Goal: Transaction & Acquisition: Purchase product/service

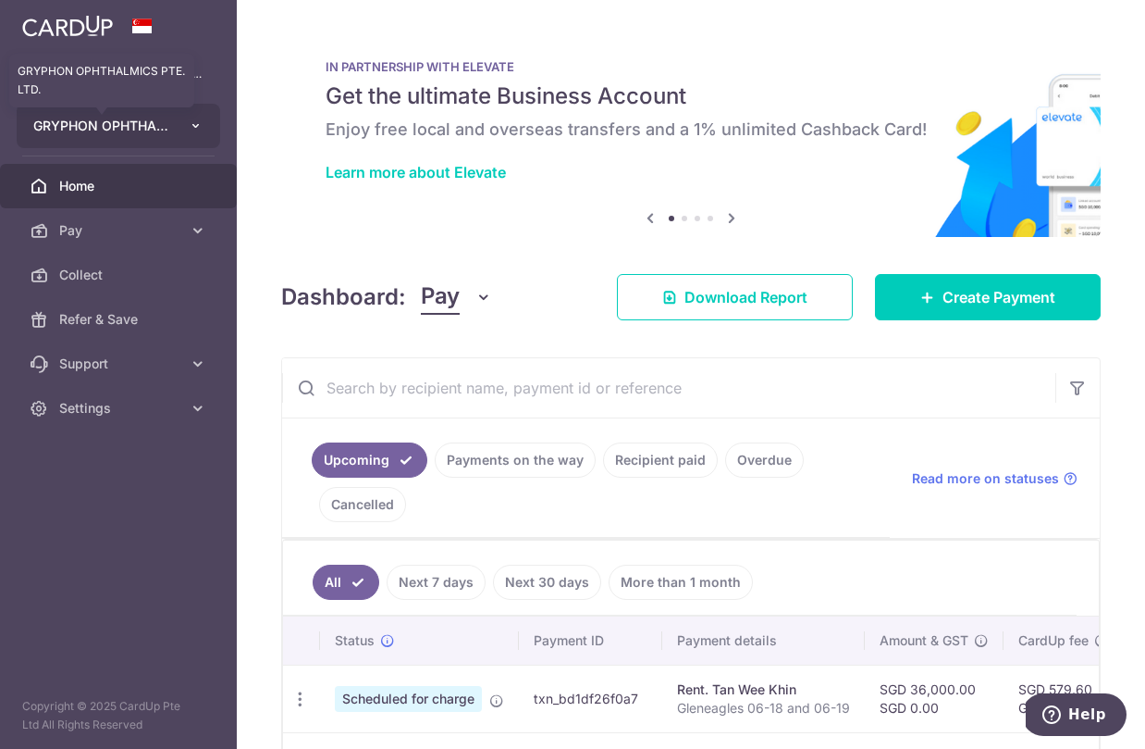
click at [142, 133] on span "GRYPHON OPHTHALMICS PTE. LTD." at bounding box center [101, 126] width 137 height 19
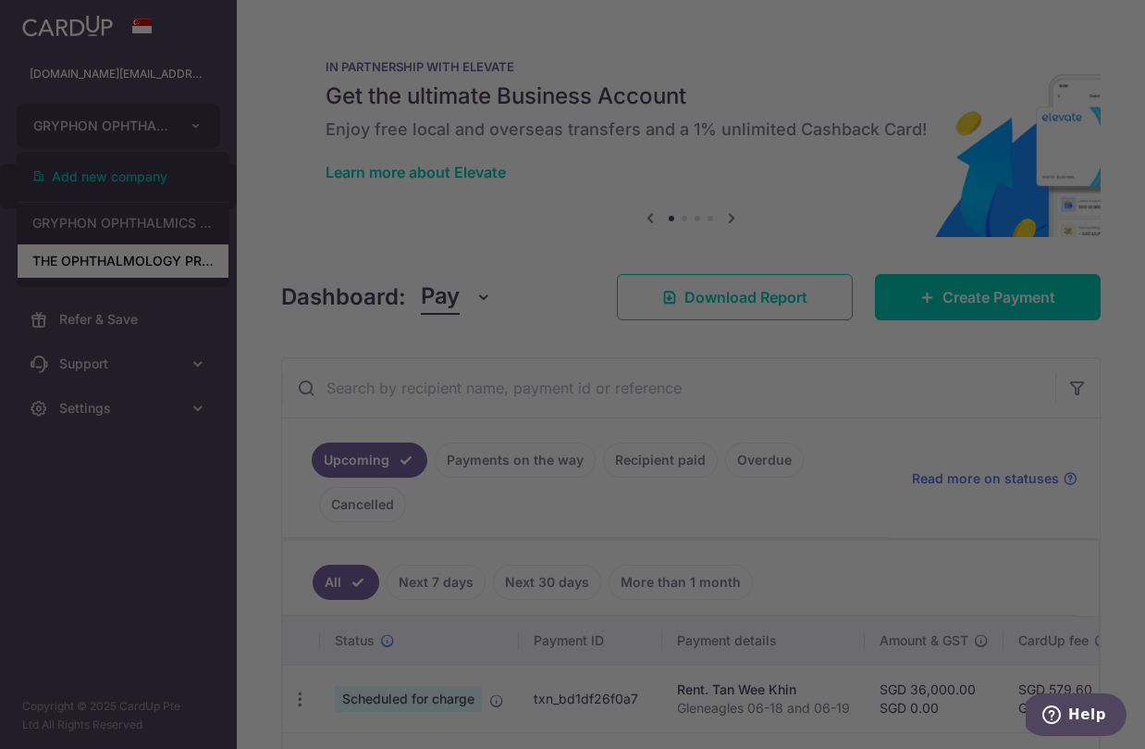
click at [130, 263] on div at bounding box center [578, 378] width 1157 height 756
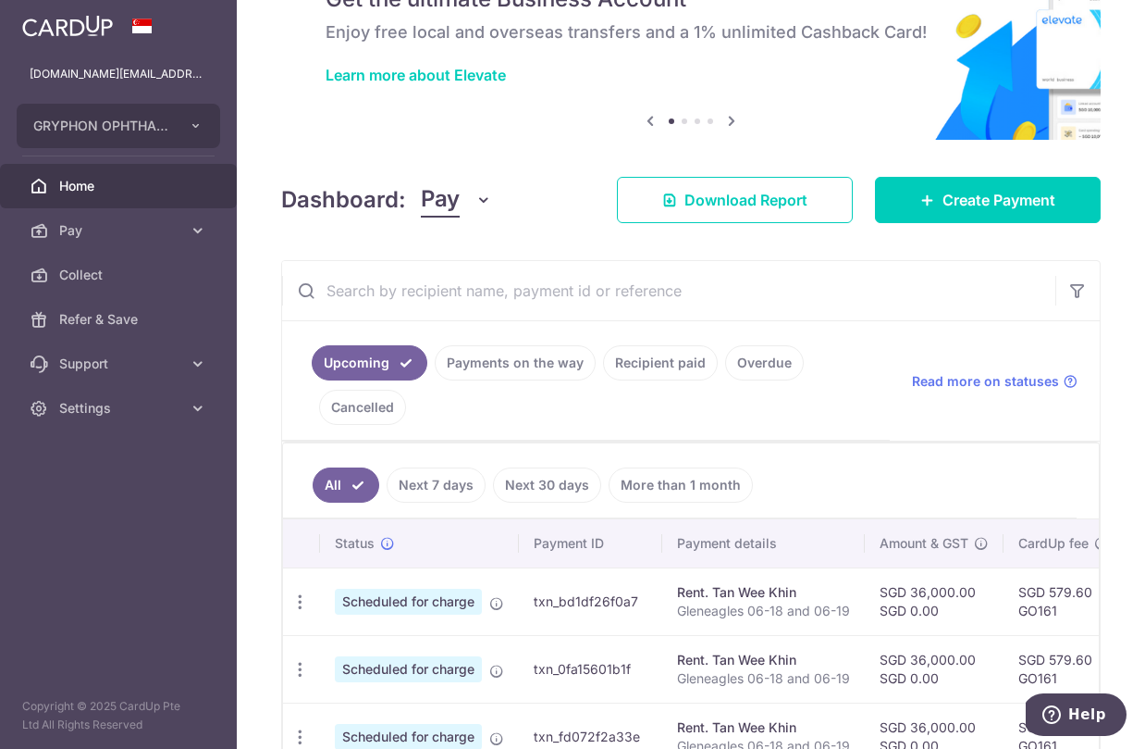
scroll to position [98, 0]
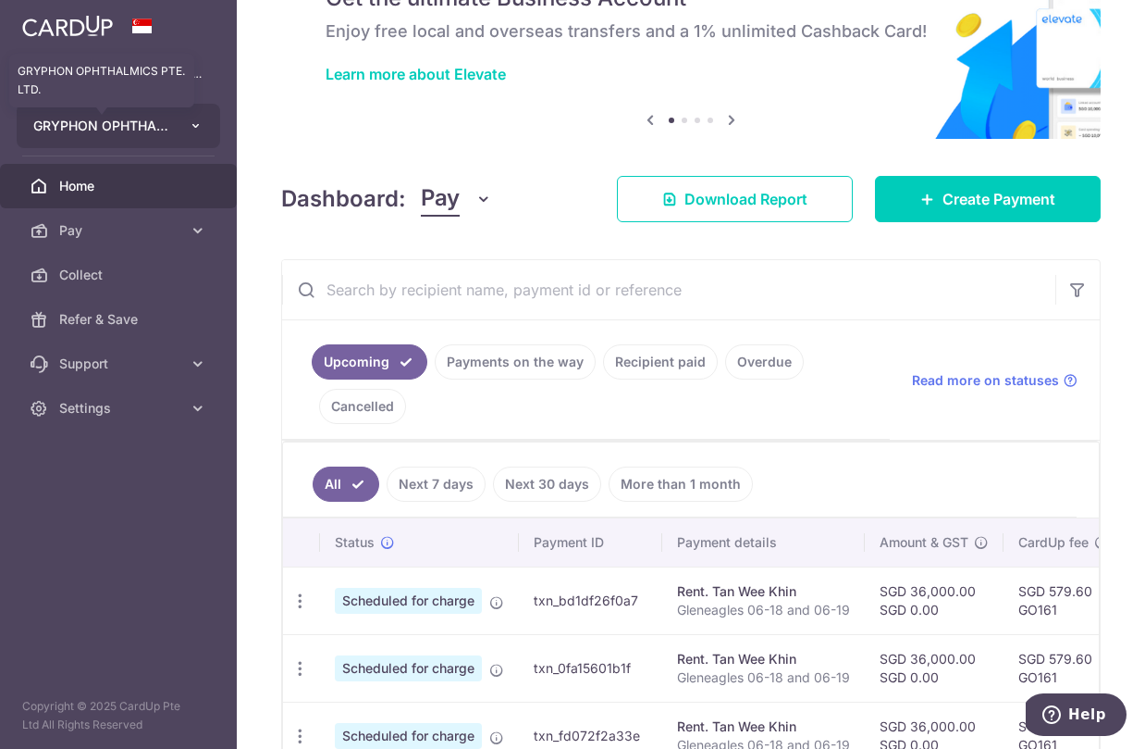
click at [146, 121] on span "GRYPHON OPHTHALMICS PTE. LTD." at bounding box center [101, 126] width 137 height 19
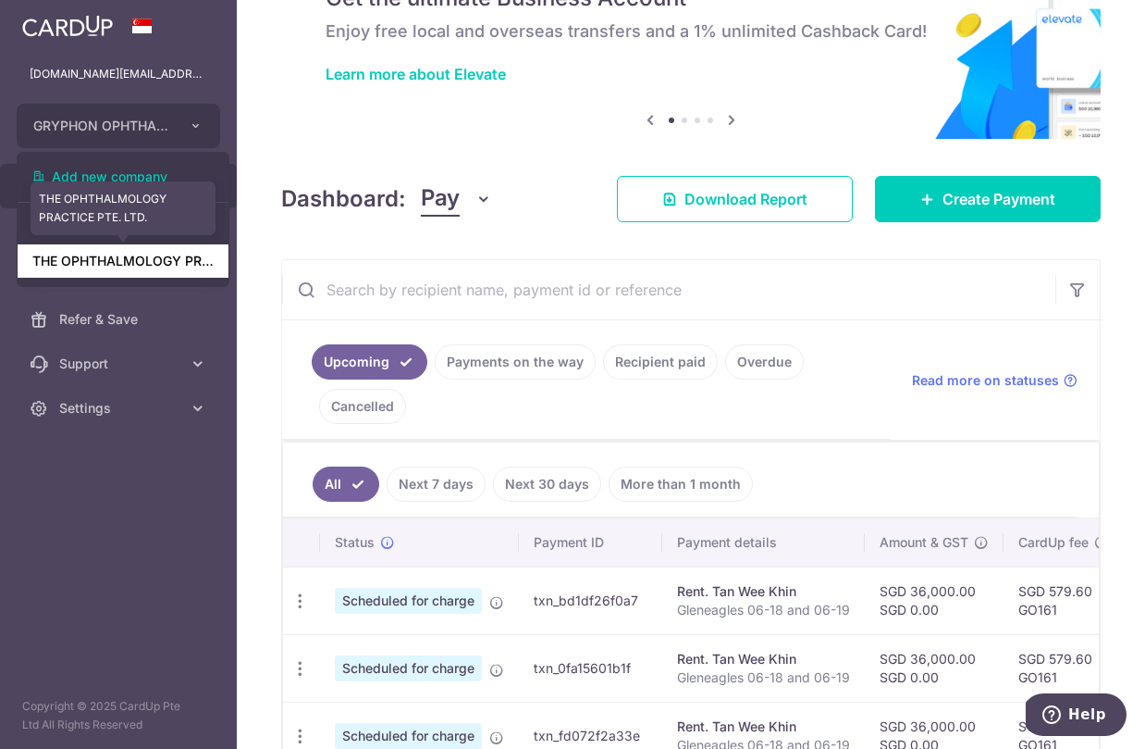
click at [112, 253] on link "THE OPHTHALMOLOGY PRACTICE PTE. LTD." at bounding box center [123, 260] width 211 height 33
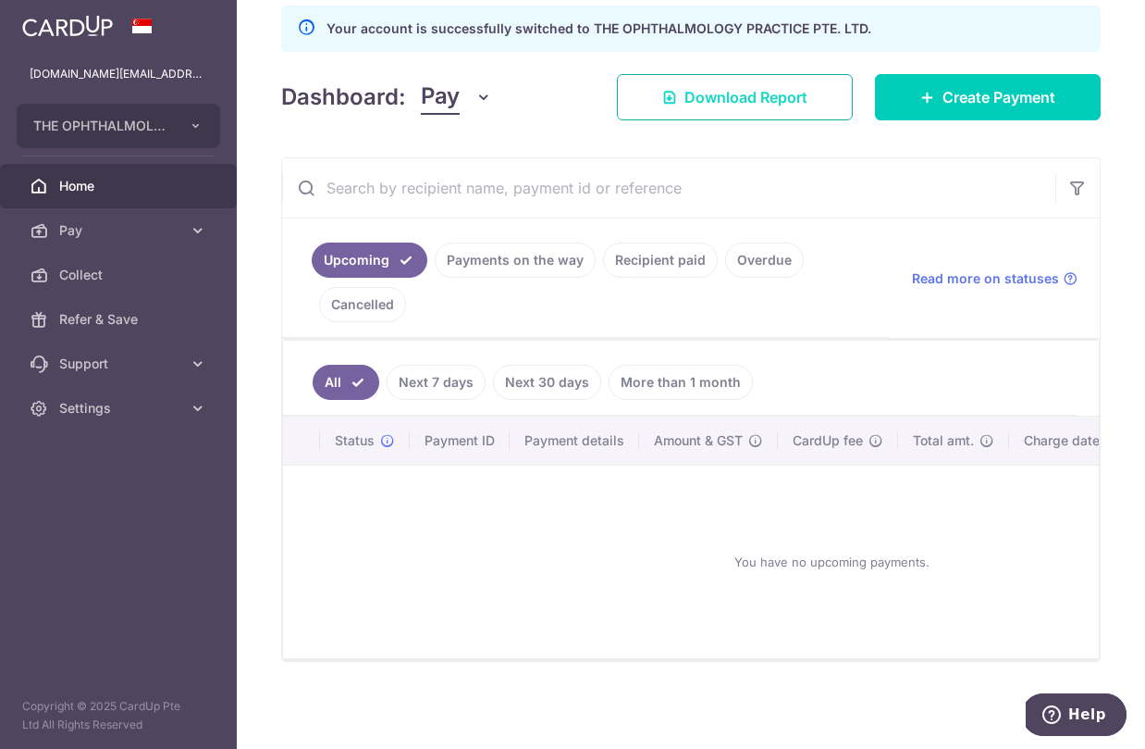
scroll to position [239, 0]
click at [960, 107] on span "Create Payment" at bounding box center [999, 97] width 113 height 22
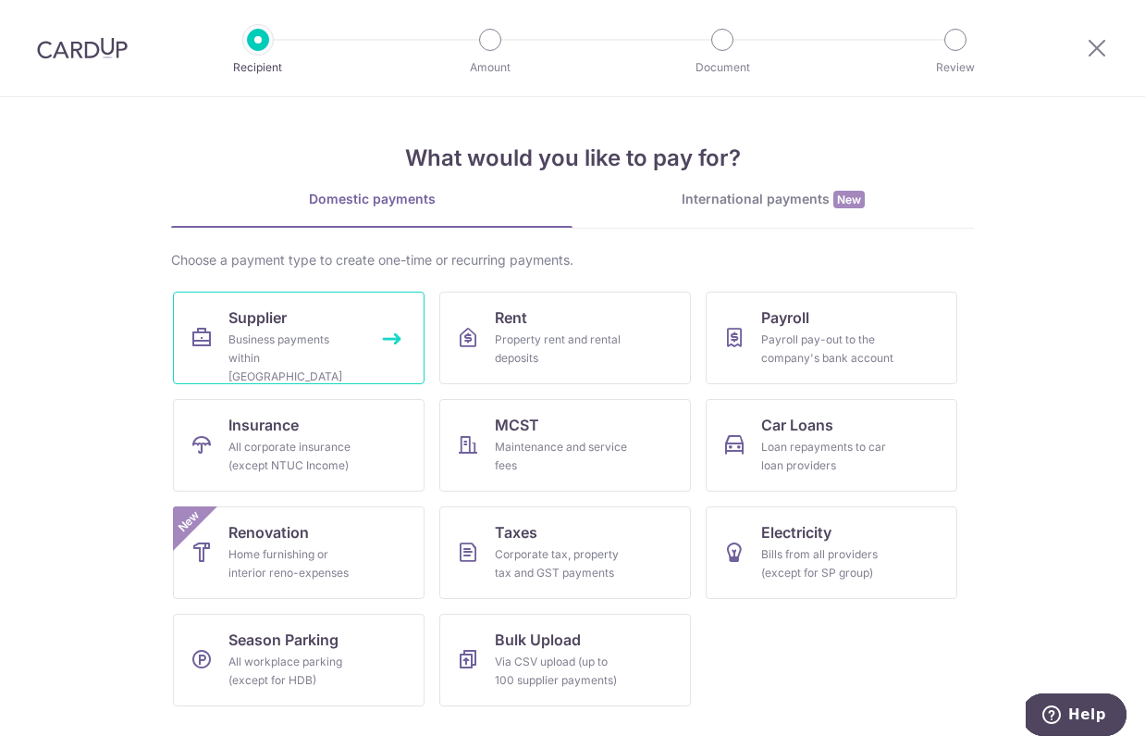
click at [335, 316] on link "Supplier Business payments within Singapore" at bounding box center [299, 337] width 252 height 93
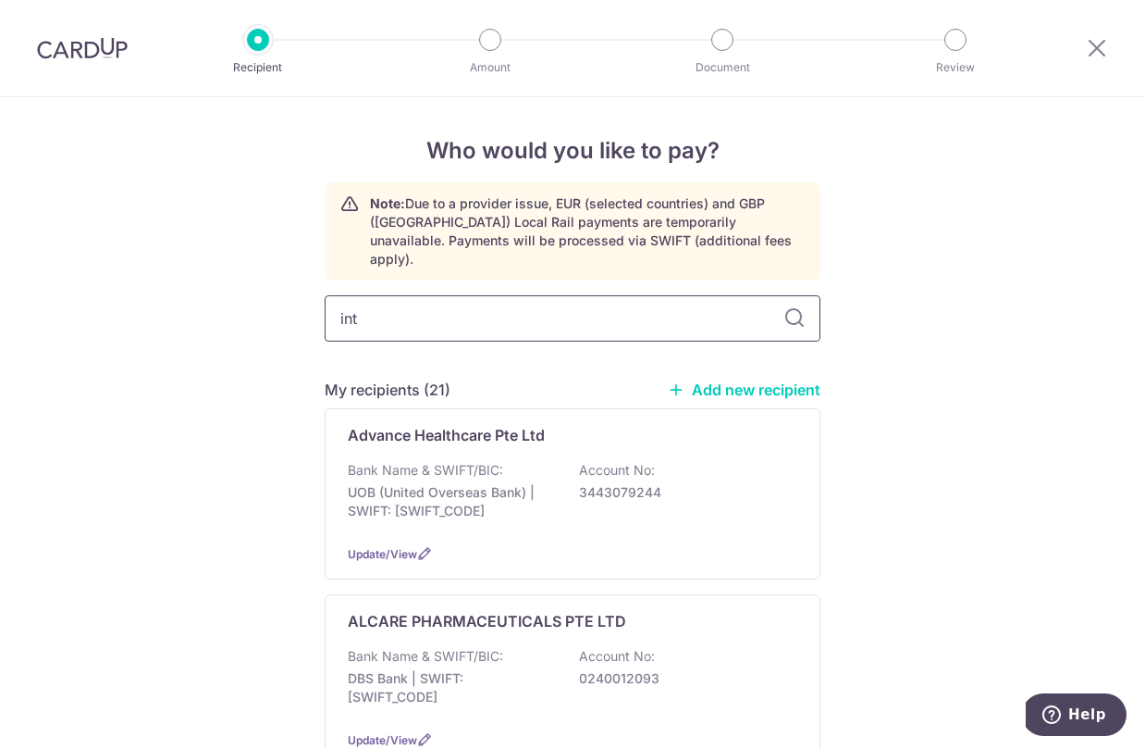
type input "inte"
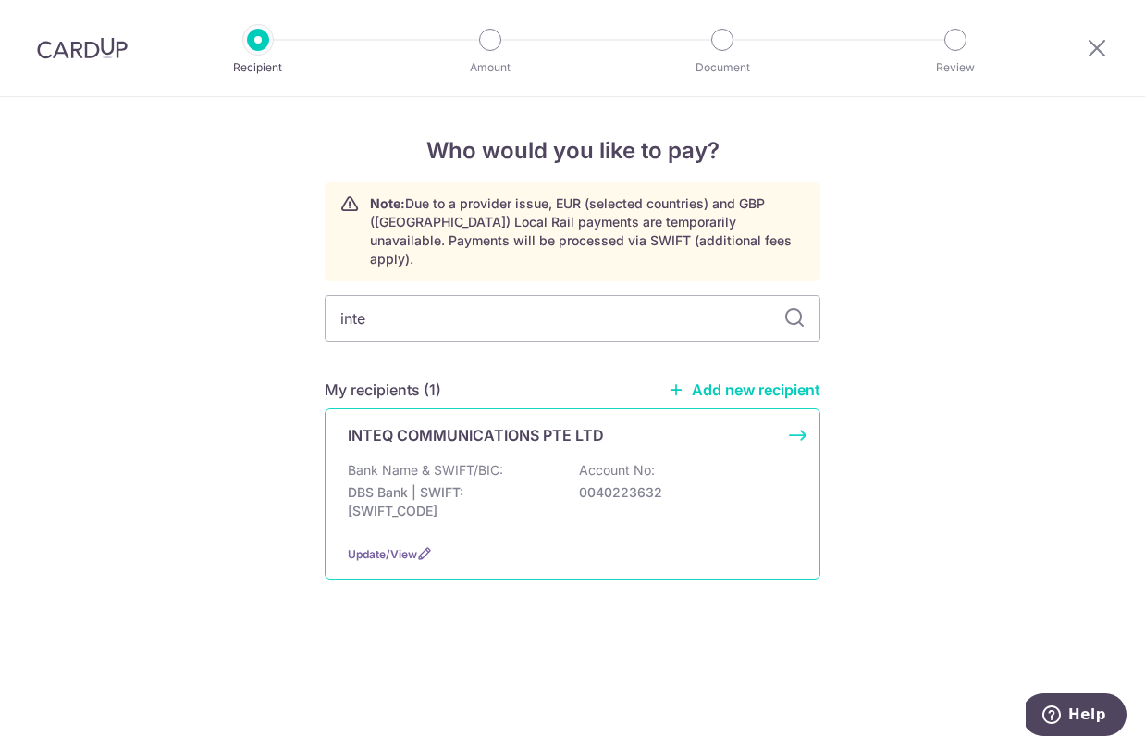
click at [511, 439] on div "INTEQ COMMUNICATIONS PTE LTD Bank Name & SWIFT/BIC: DBS Bank | SWIFT: DBSSSGSGX…" at bounding box center [573, 493] width 496 height 171
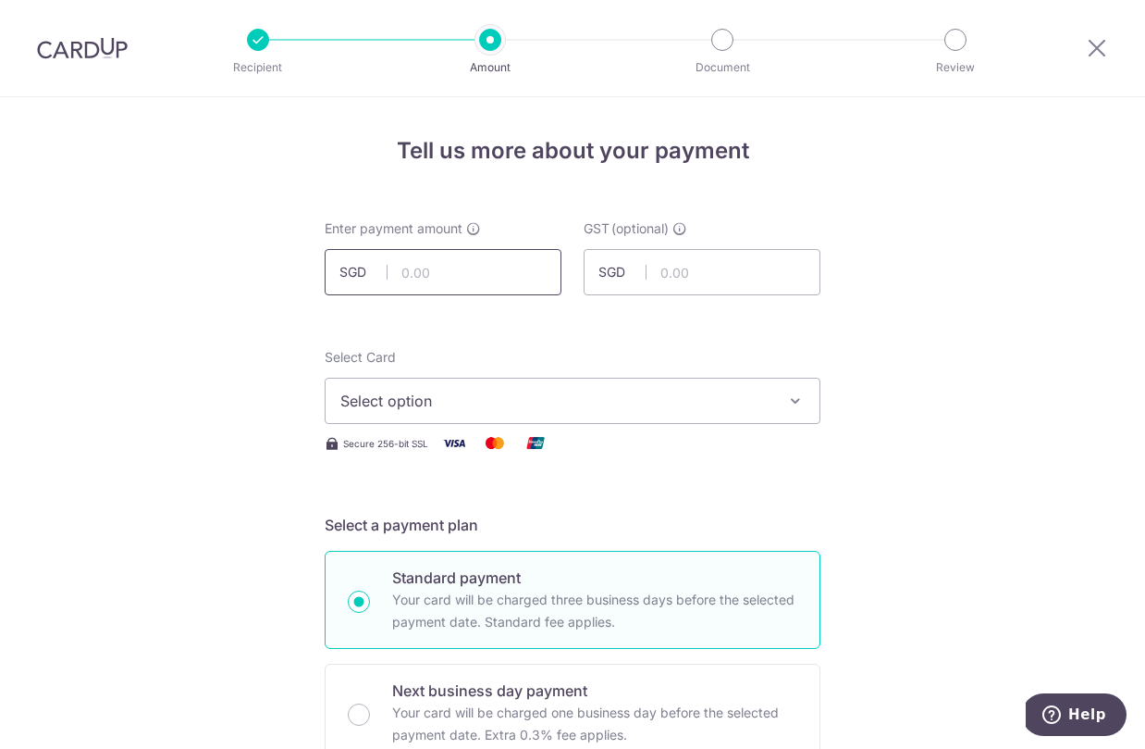
click at [505, 274] on input "text" at bounding box center [443, 272] width 237 height 46
type input "2"
type input "18,538.00"
click at [693, 271] on input "text" at bounding box center [702, 272] width 237 height 46
type input "2"
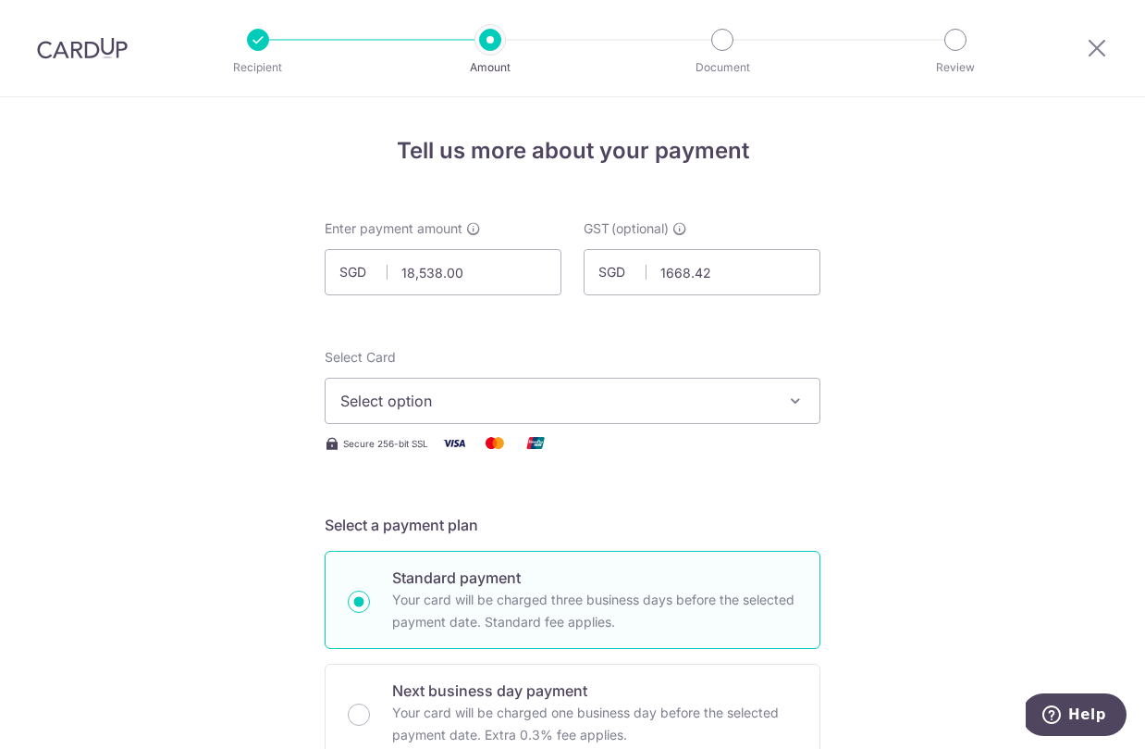
type input "1,668.42"
click at [674, 422] on button "Select option" at bounding box center [573, 400] width 496 height 46
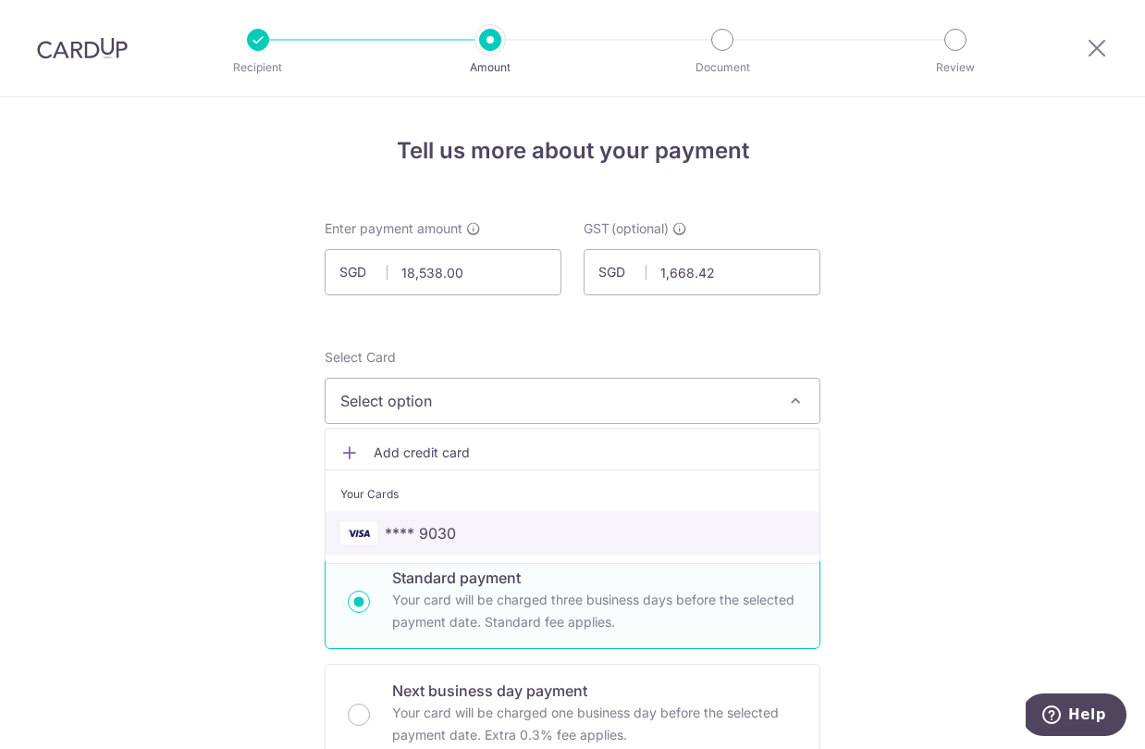
click at [584, 530] on span "**** 9030" at bounding box center [572, 533] width 464 height 22
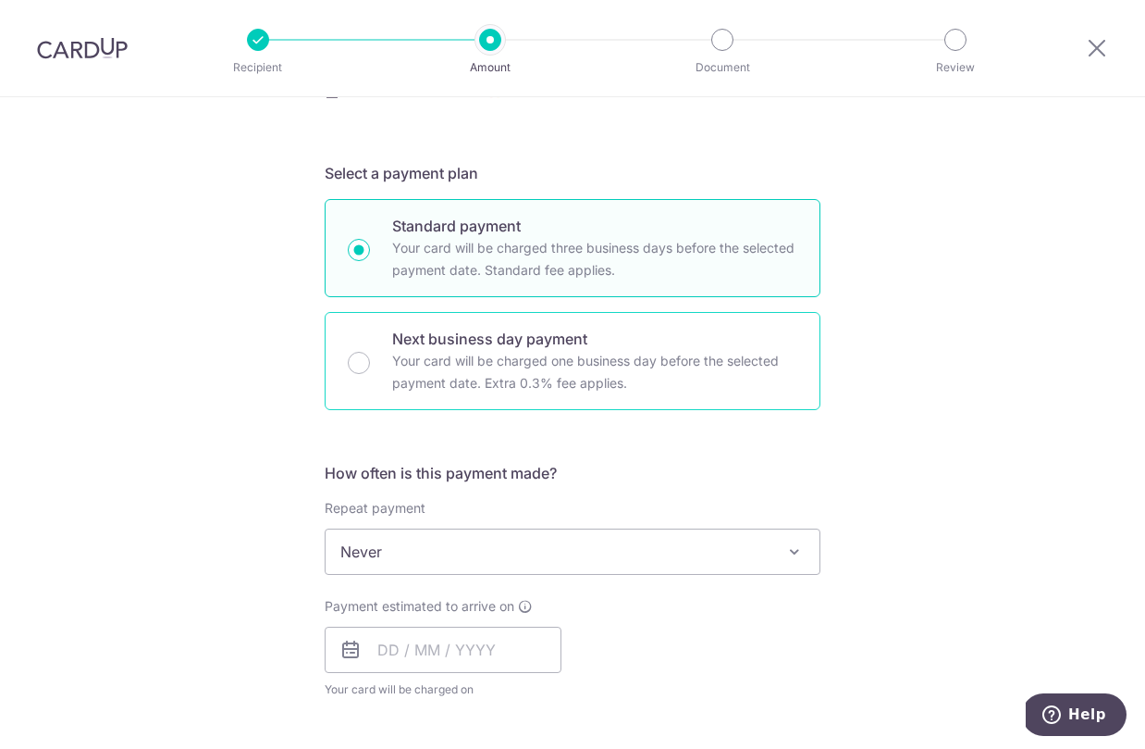
scroll to position [367, 0]
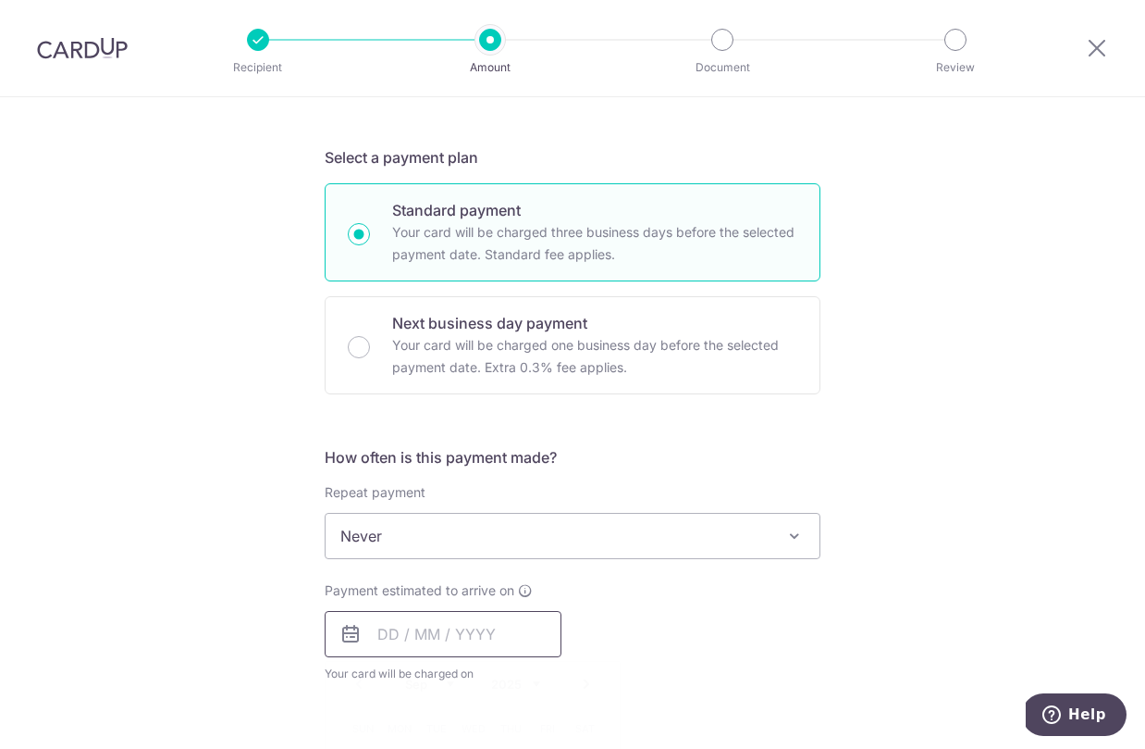
click at [410, 643] on input "text" at bounding box center [443, 634] width 237 height 46
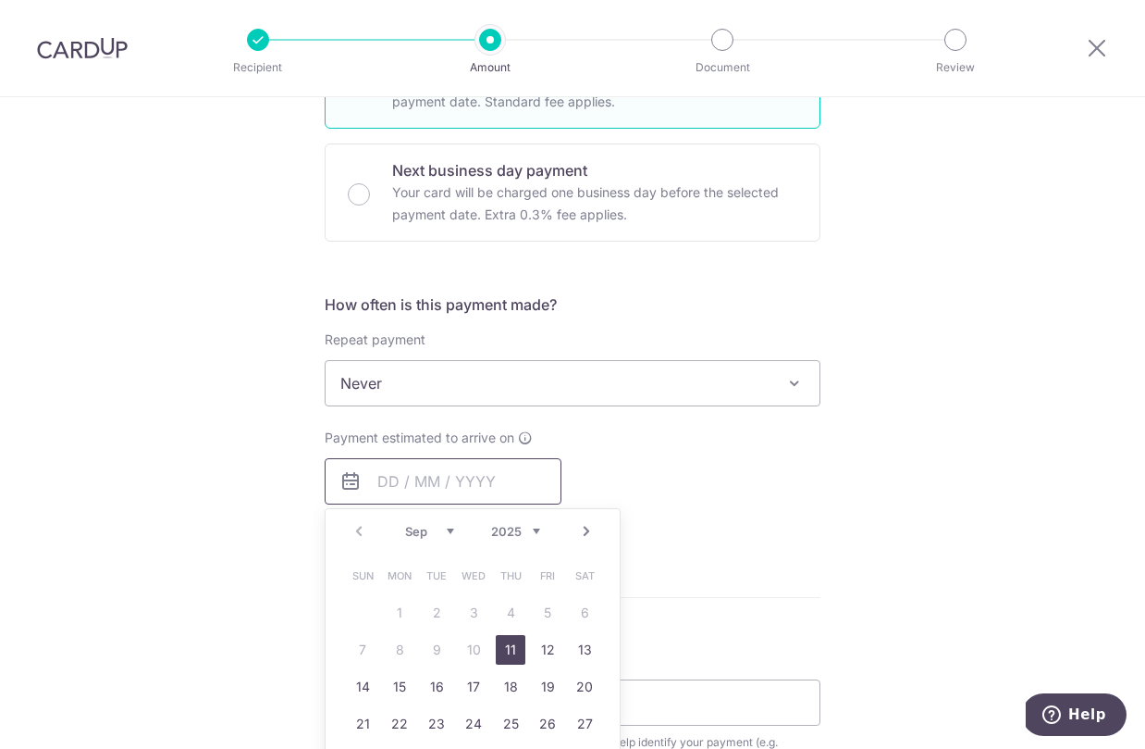
scroll to position [522, 0]
click at [512, 647] on link "11" at bounding box center [511, 648] width 30 height 30
type input "11/09/2025"
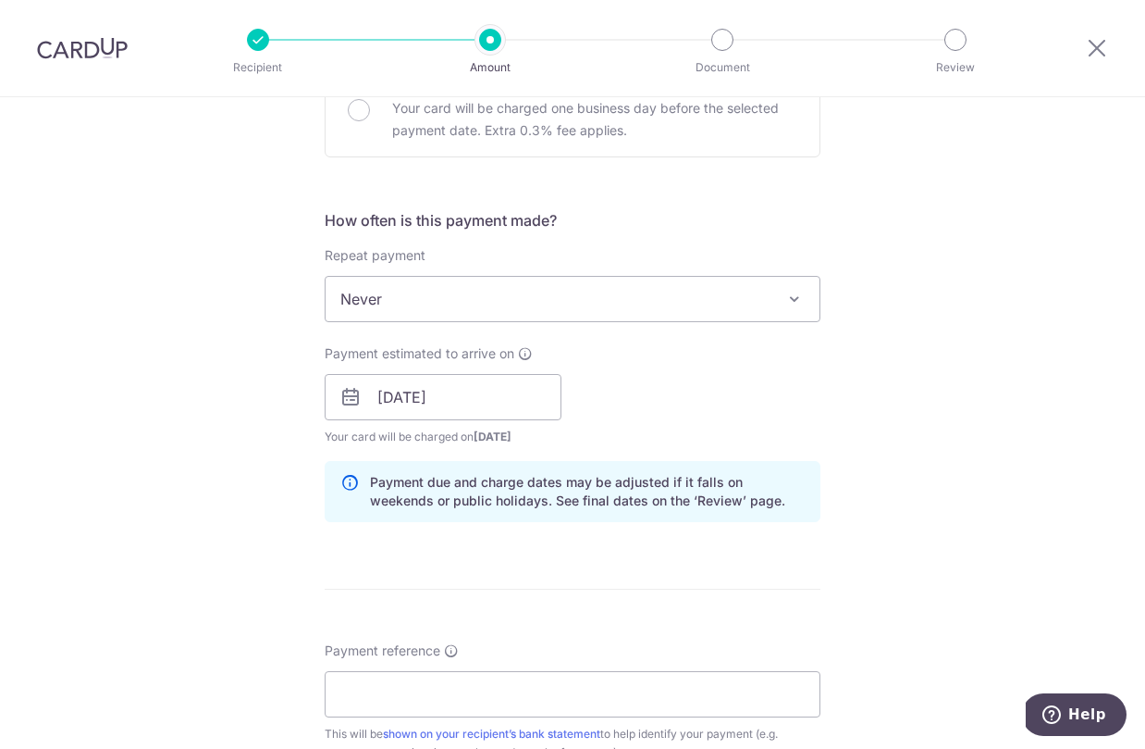
scroll to position [681, 0]
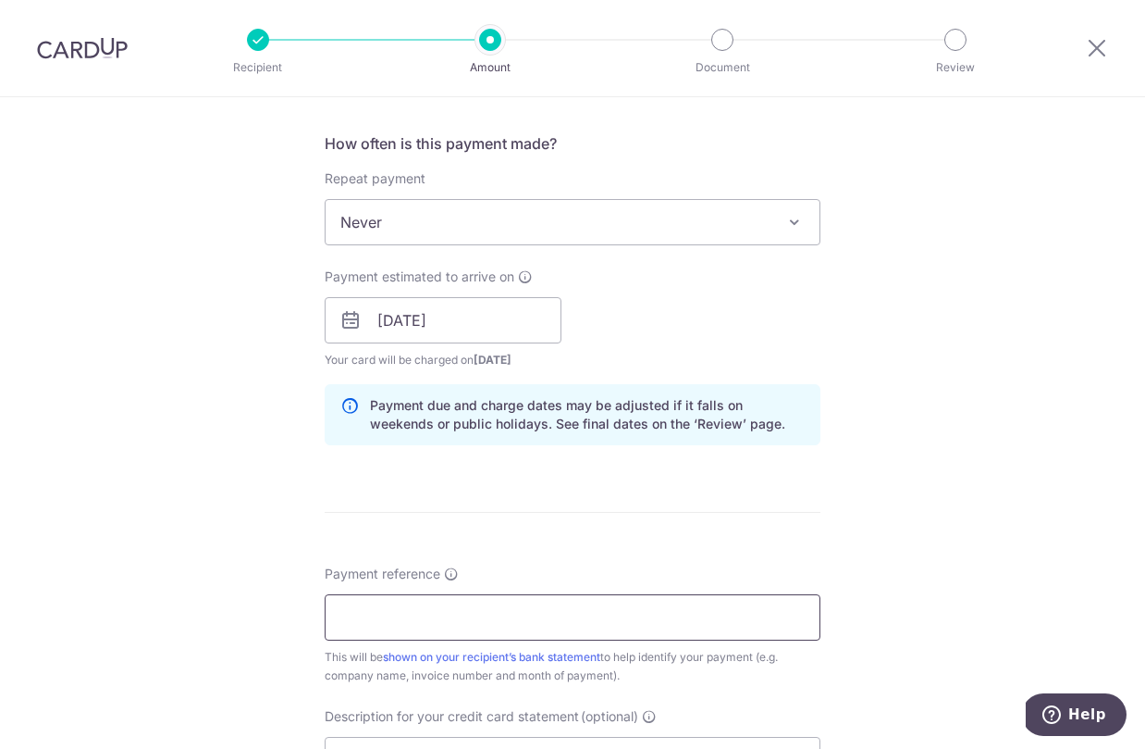
click at [551, 624] on input "Payment reference" at bounding box center [573, 617] width 496 height 46
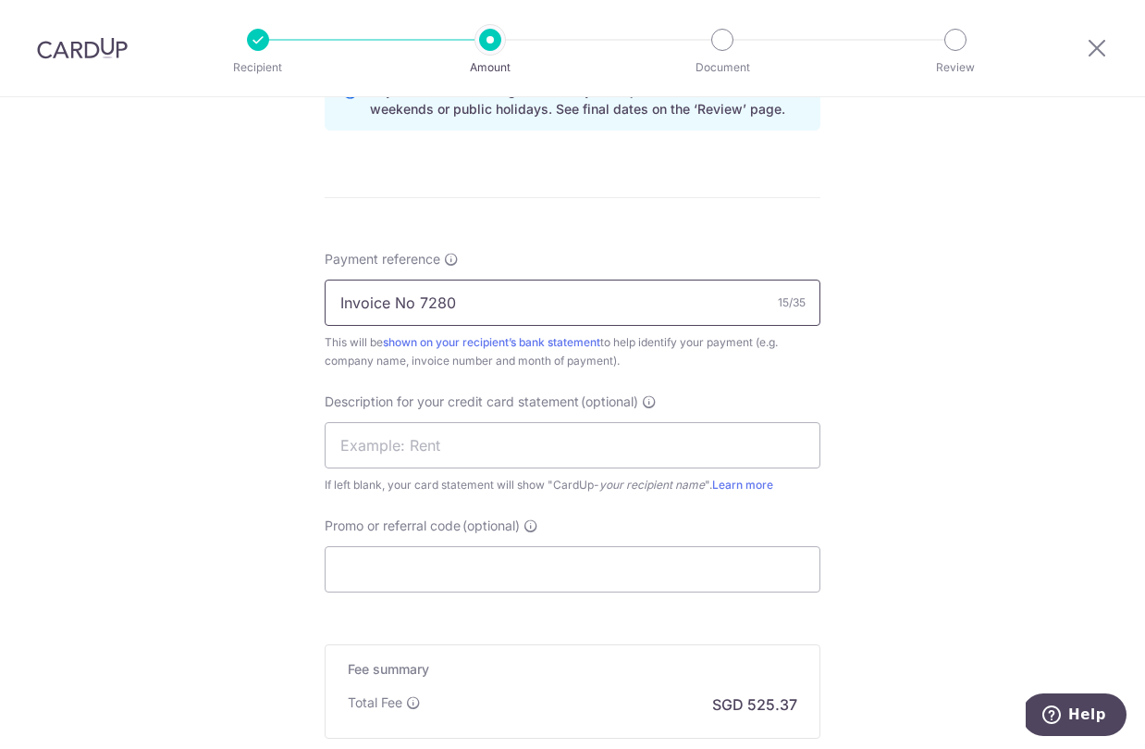
scroll to position [1003, 0]
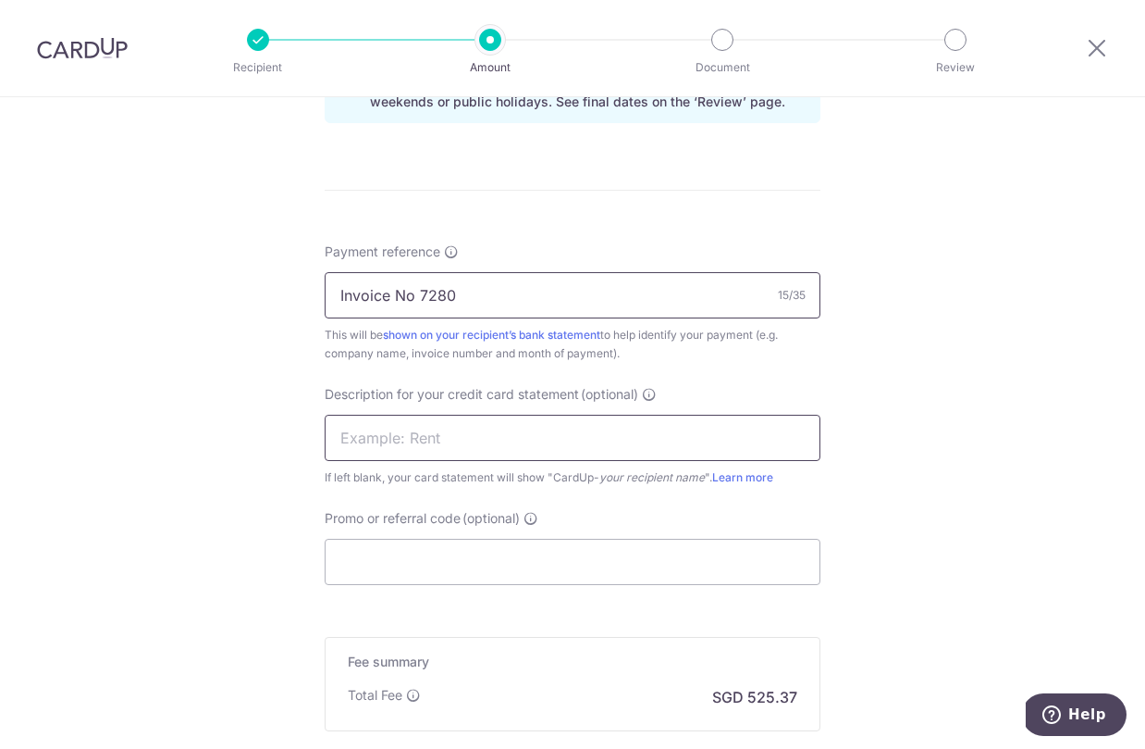
type input "Invoice No 7280"
click at [568, 434] on input "text" at bounding box center [573, 437] width 496 height 46
type input "Inteq"
click at [501, 566] on input "Promo or referral code (optional)" at bounding box center [573, 561] width 496 height 46
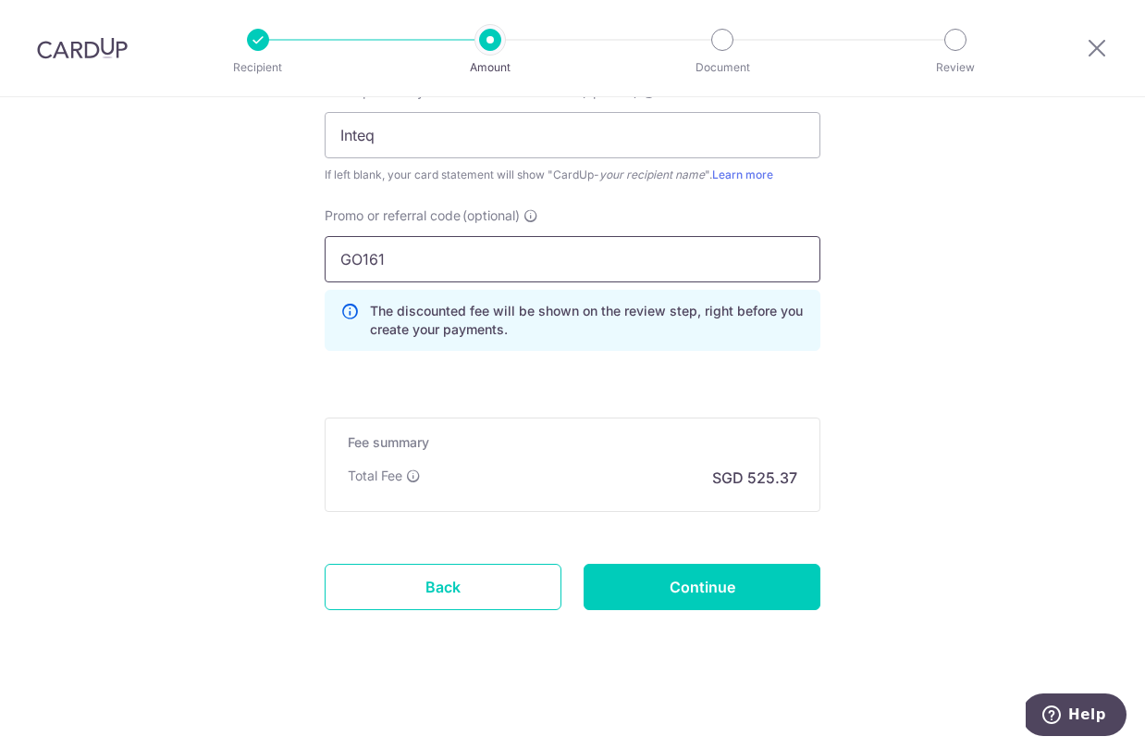
scroll to position [1305, 0]
type input "GO161"
click at [741, 593] on input "Continue" at bounding box center [702, 586] width 237 height 46
type input "Create Schedule"
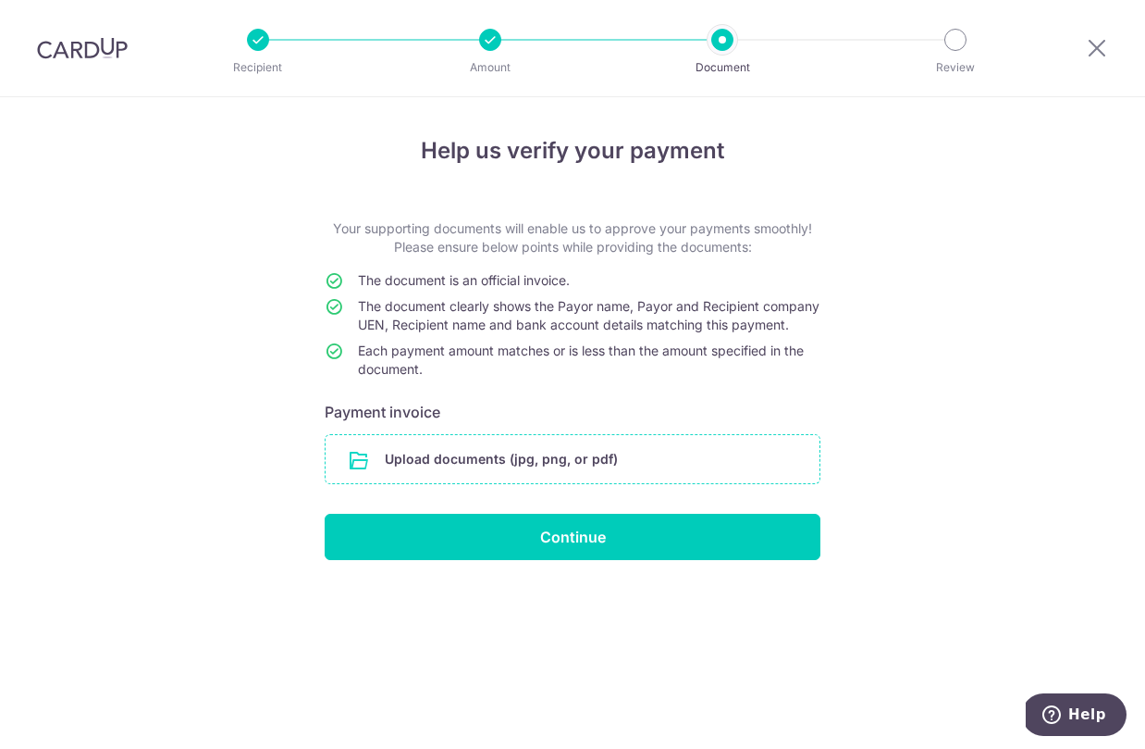
click at [478, 474] on input "file" at bounding box center [573, 459] width 494 height 48
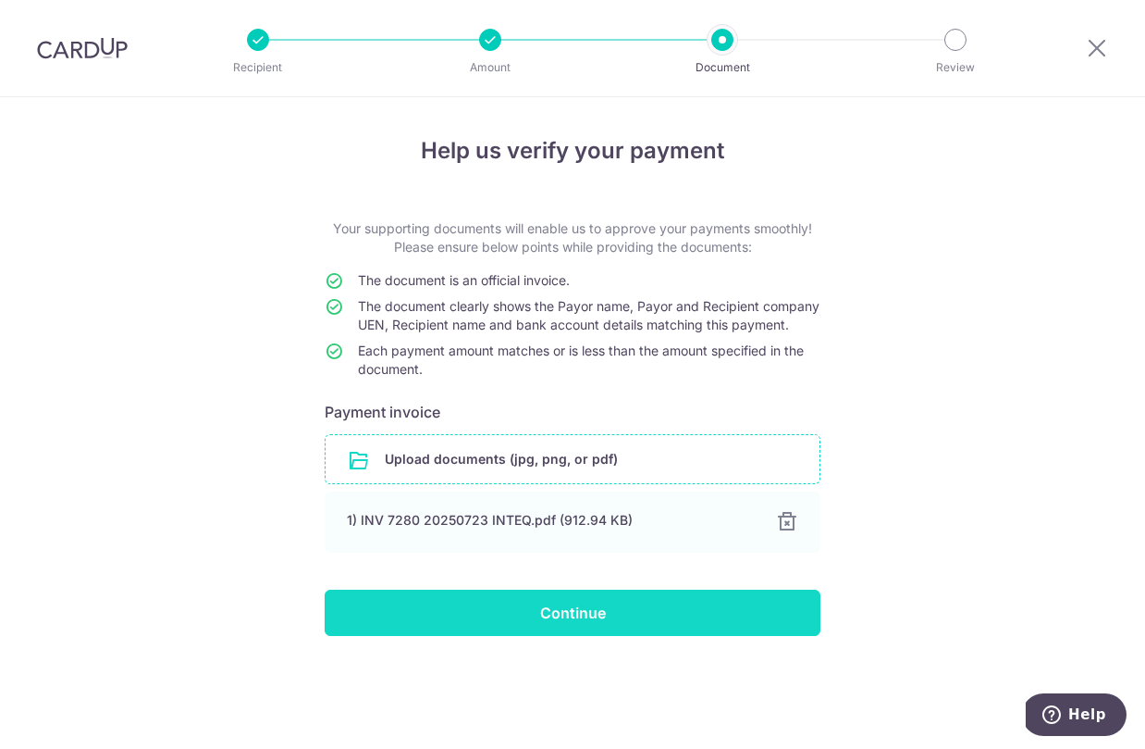
click at [611, 624] on input "Continue" at bounding box center [573, 612] width 496 height 46
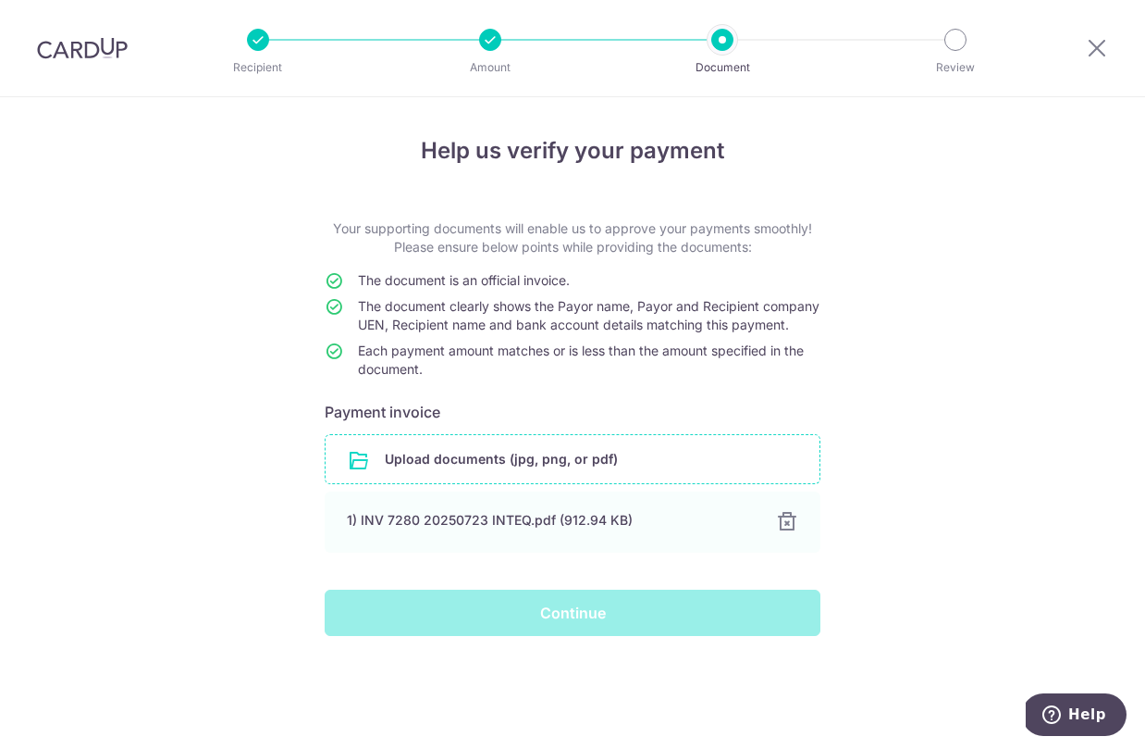
click at [585, 631] on div "Continue" at bounding box center [573, 612] width 518 height 46
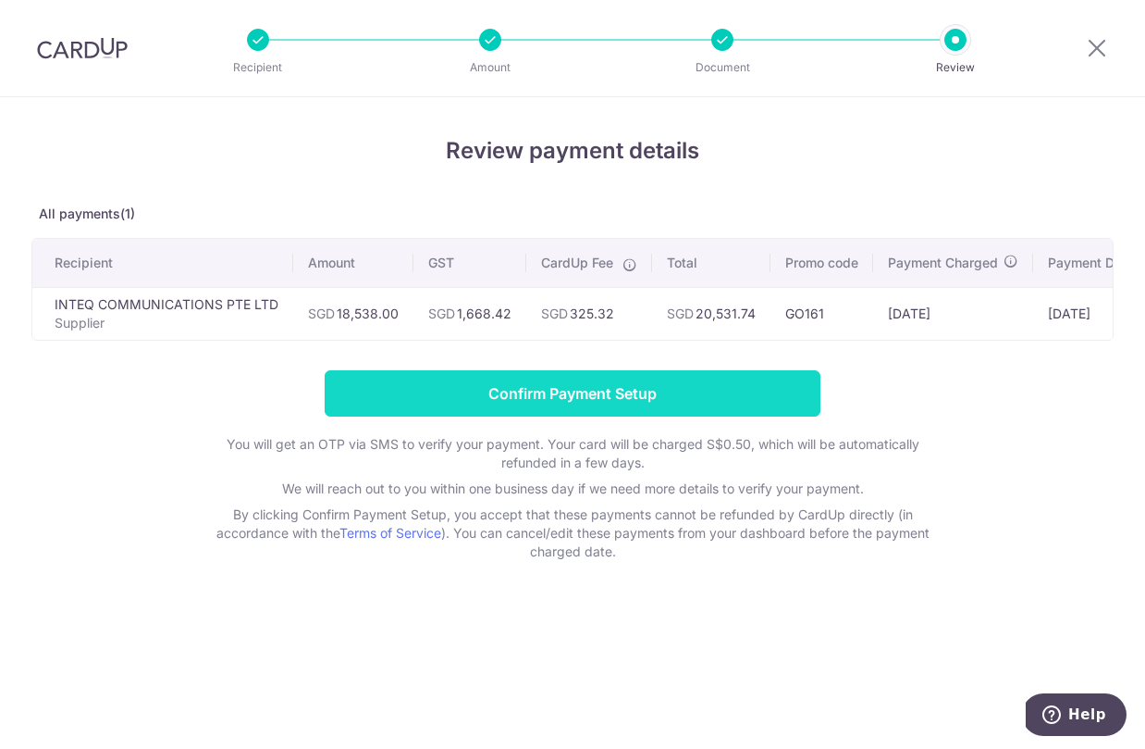
click at [669, 401] on input "Confirm Payment Setup" at bounding box center [573, 393] width 496 height 46
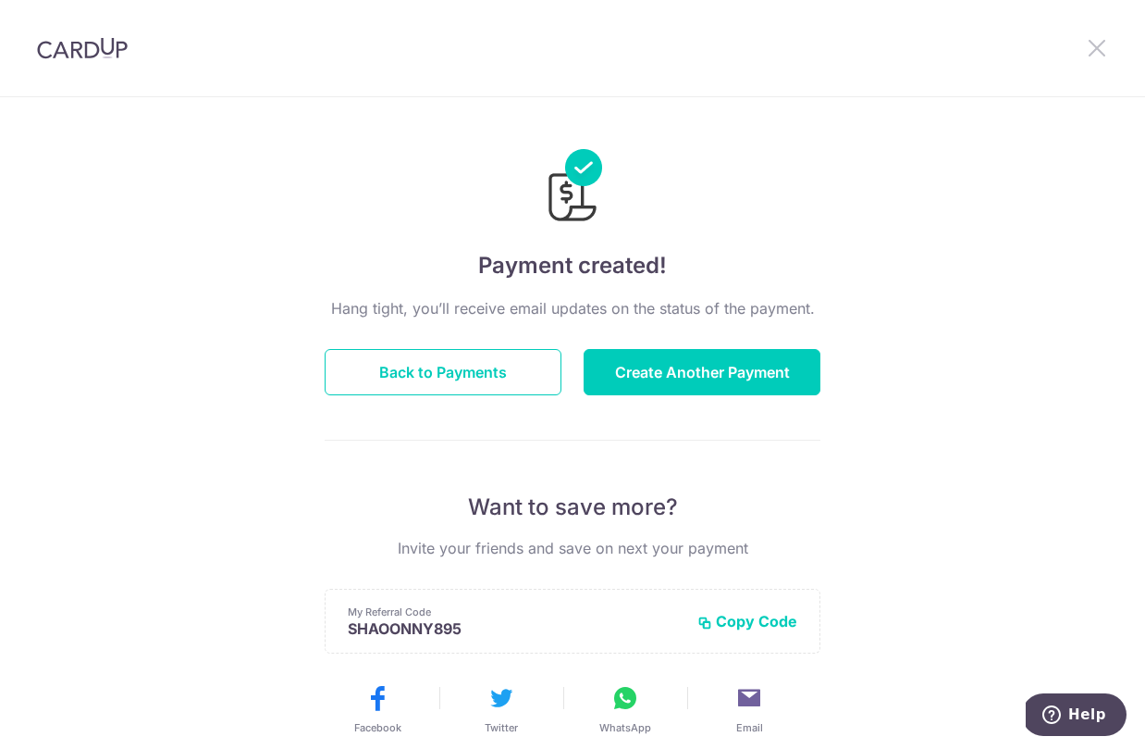
click at [1101, 52] on icon at bounding box center [1097, 47] width 22 height 23
